Goal: Task Accomplishment & Management: Manage account settings

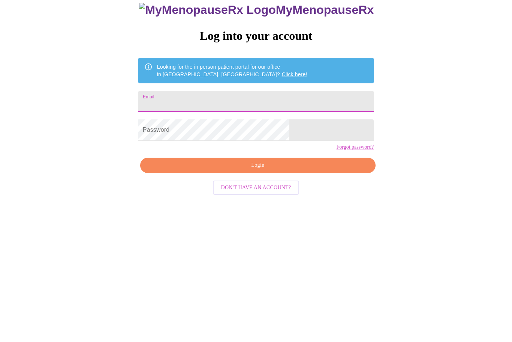
type input "[EMAIL_ADDRESS][DOMAIN_NAME]"
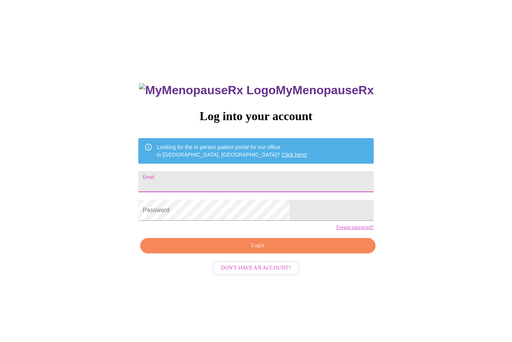
type input "selvaggipat@comcast.net"
click at [297, 250] on span "Login" at bounding box center [258, 245] width 218 height 9
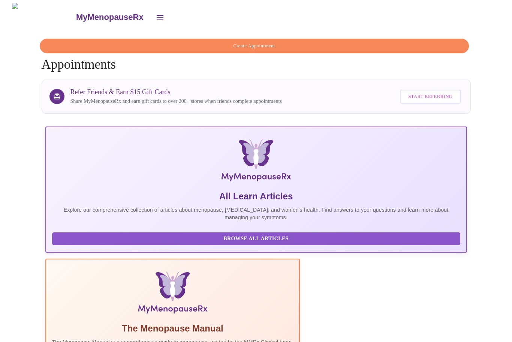
click at [151, 16] on button "open drawer" at bounding box center [160, 17] width 18 height 18
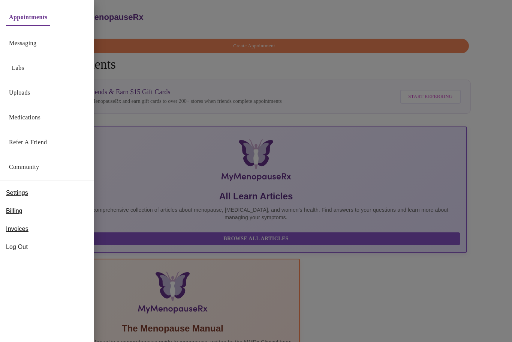
click at [23, 89] on link "Uploads" at bounding box center [19, 92] width 21 height 11
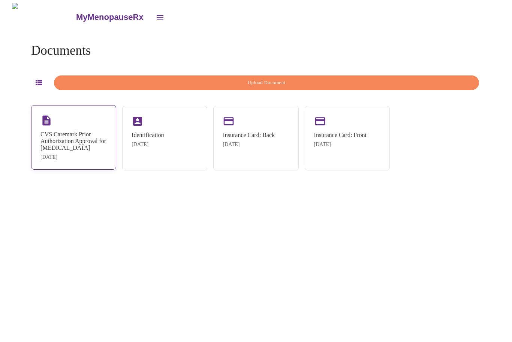
click at [85, 147] on div "CVS Caremark Prior Authorization Approval for Wegovy" at bounding box center [74, 141] width 66 height 20
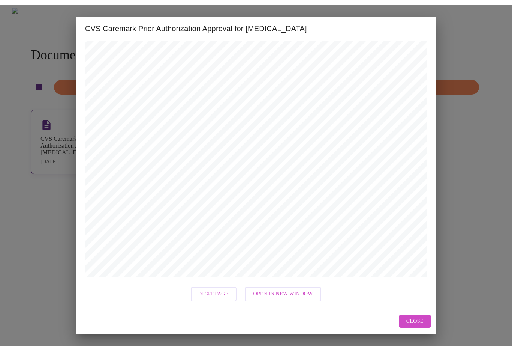
scroll to position [211, 0]
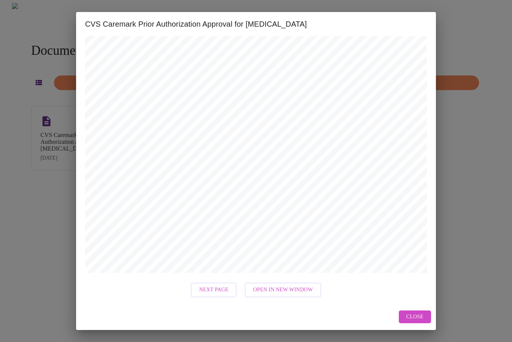
click at [278, 291] on span "Open in New Window" at bounding box center [283, 289] width 60 height 9
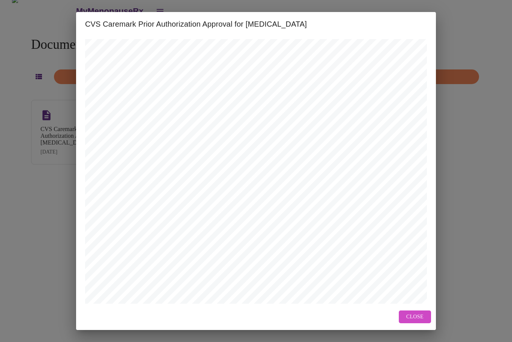
scroll to position [0, 0]
